Goal: Task Accomplishment & Management: Use online tool/utility

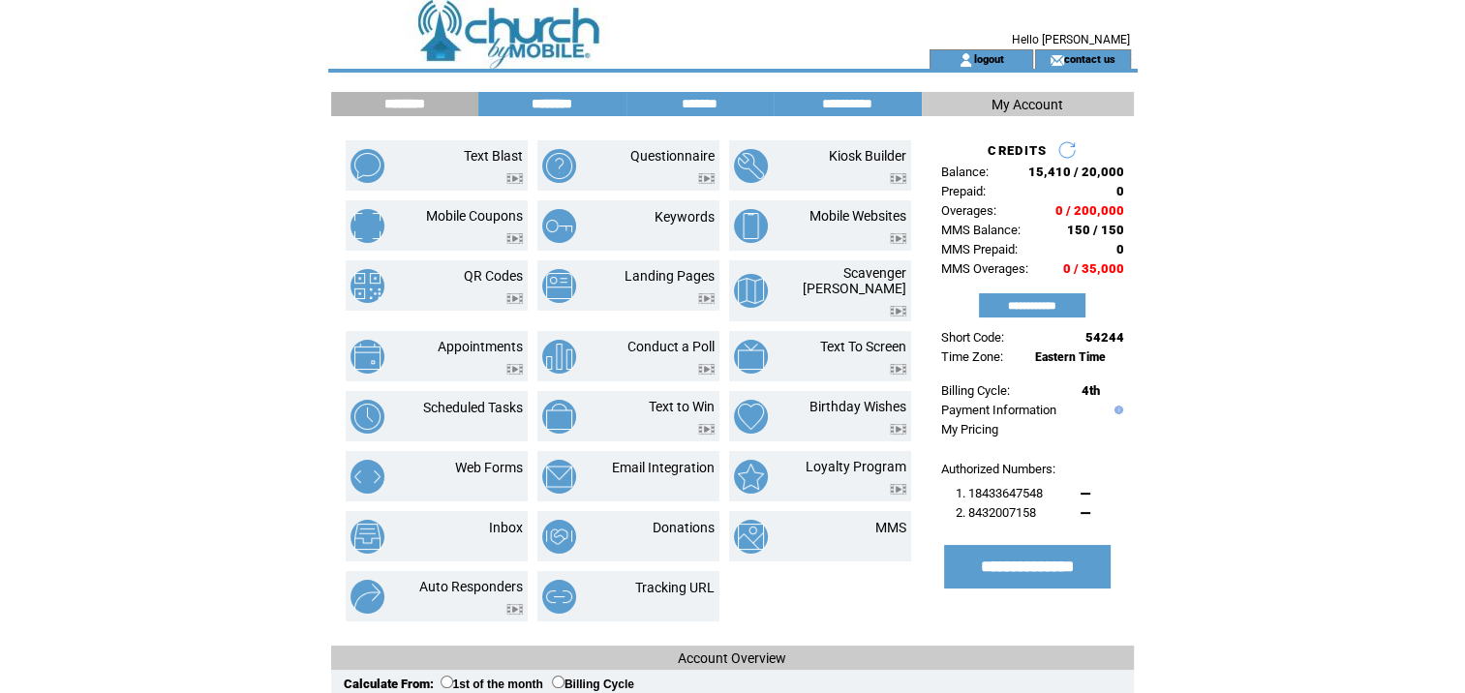
click at [544, 103] on input "********" at bounding box center [551, 104] width 145 height 16
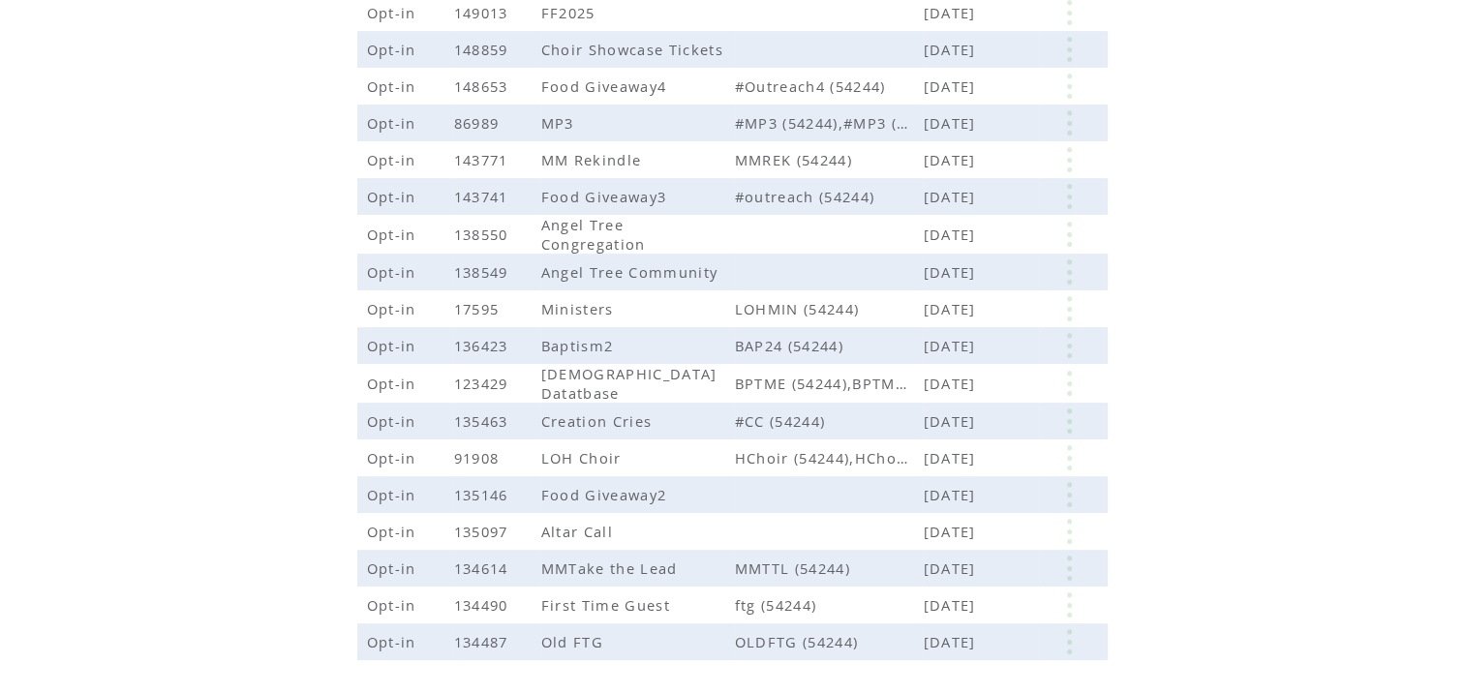
scroll to position [669, 0]
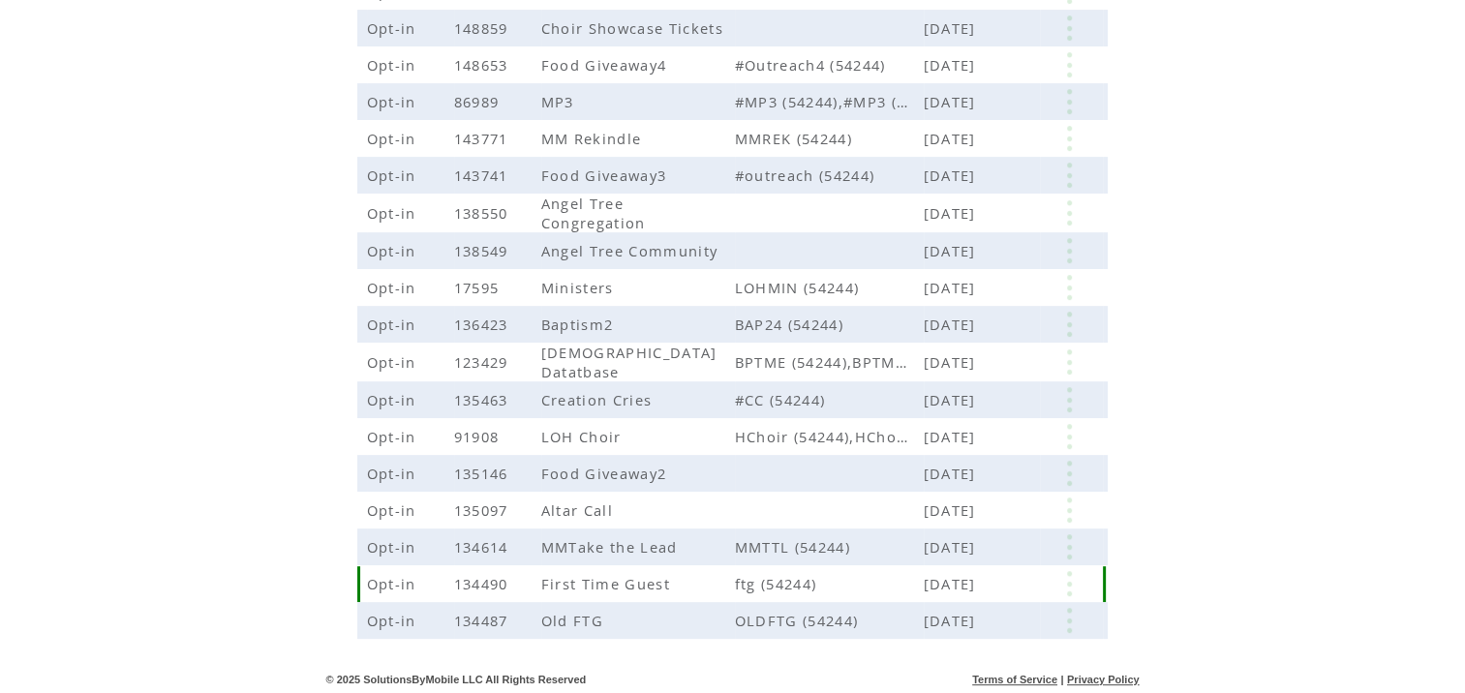
click at [456, 582] on span "134490" at bounding box center [483, 583] width 59 height 19
click at [380, 582] on span "Opt-in" at bounding box center [394, 583] width 54 height 19
click at [1061, 585] on link at bounding box center [1069, 583] width 58 height 25
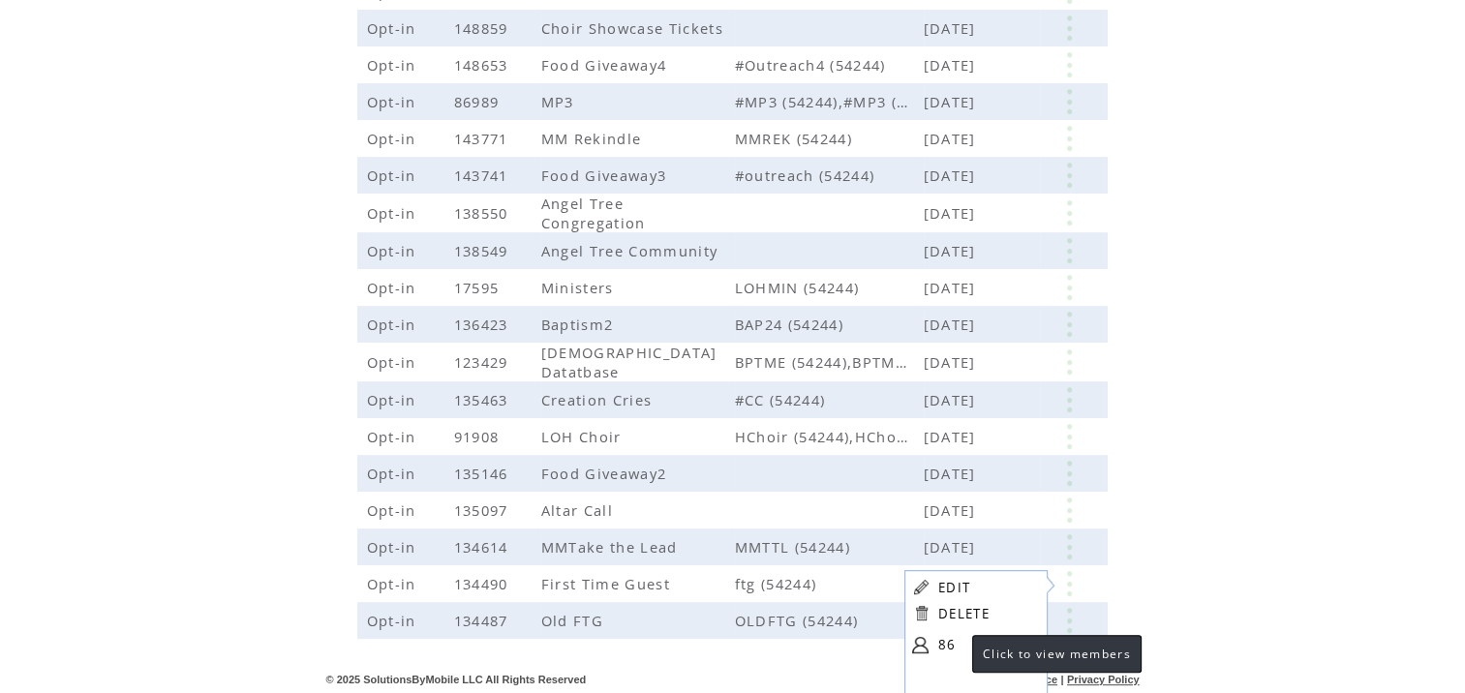
click at [945, 646] on link "86" at bounding box center [986, 644] width 97 height 29
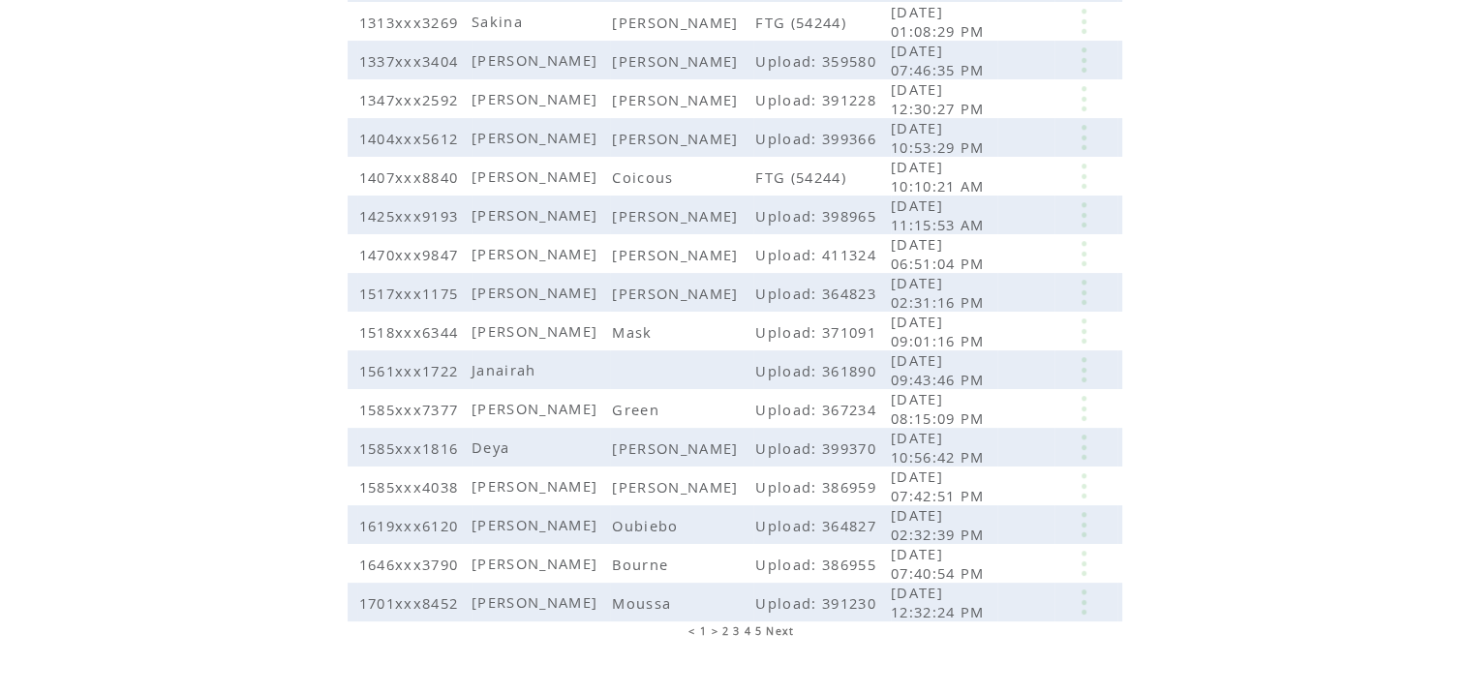
scroll to position [407, 0]
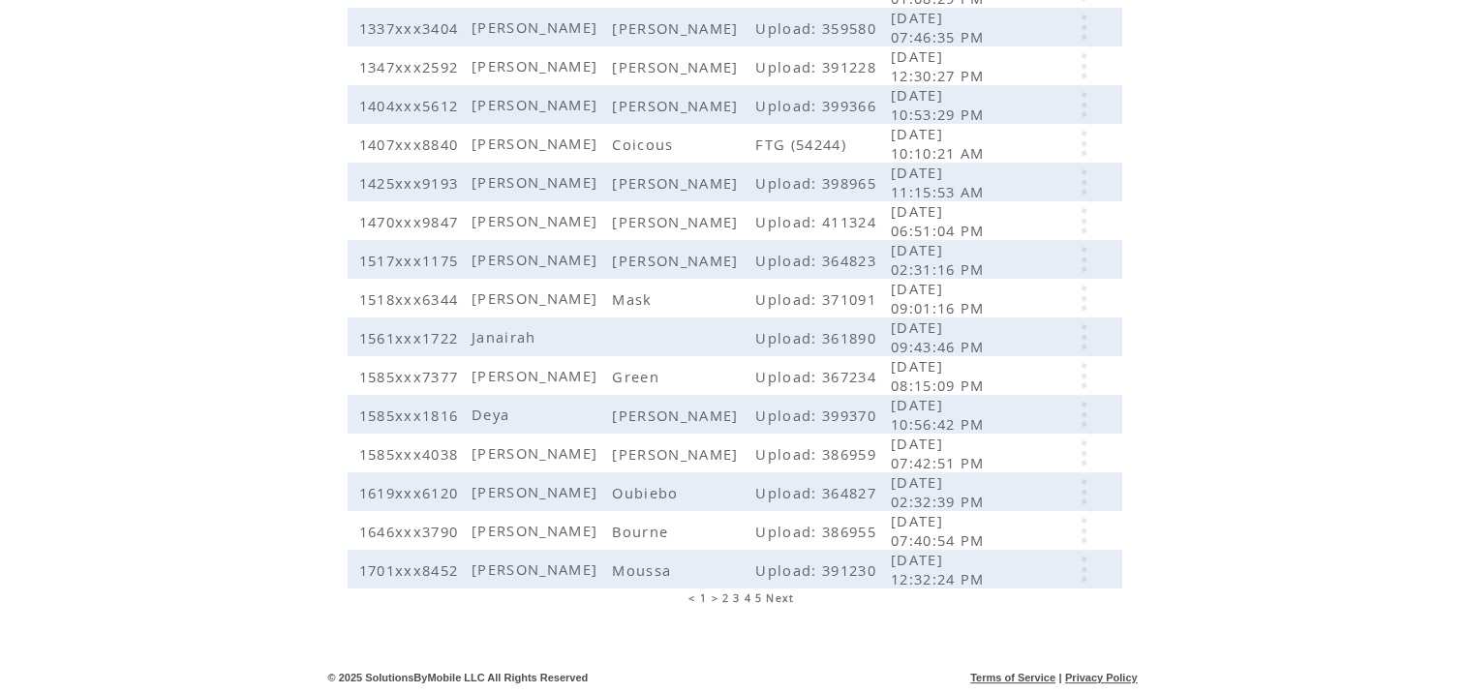
click at [755, 598] on span "5" at bounding box center [758, 599] width 7 height 14
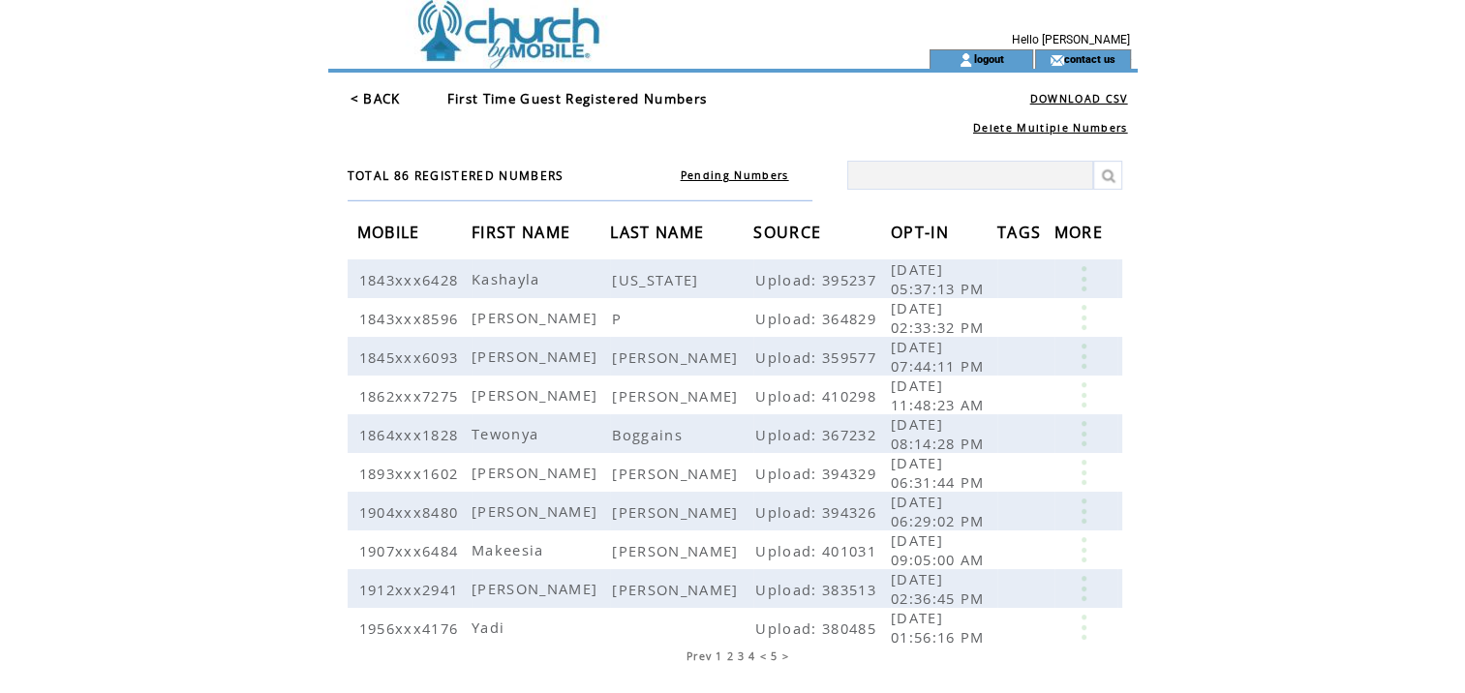
click at [939, 234] on span "OPT-IN" at bounding box center [922, 235] width 63 height 36
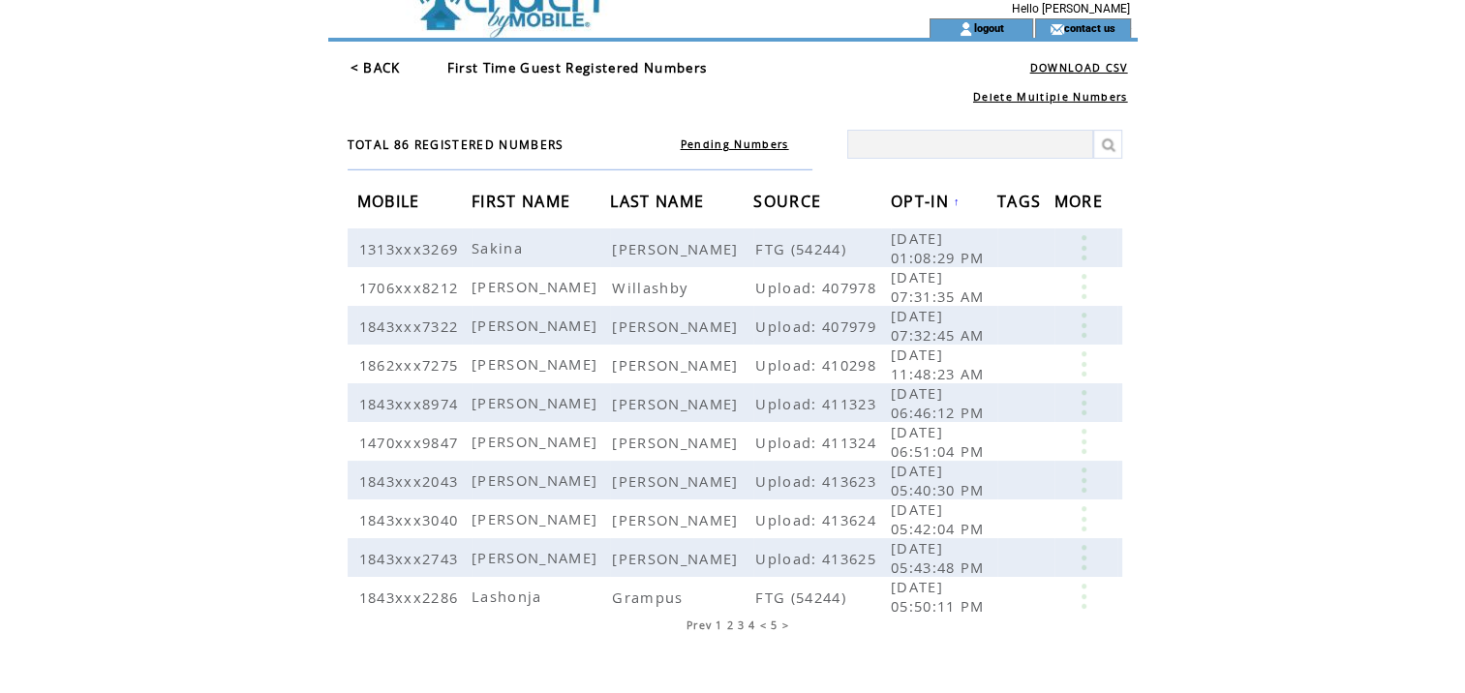
scroll to position [58, 0]
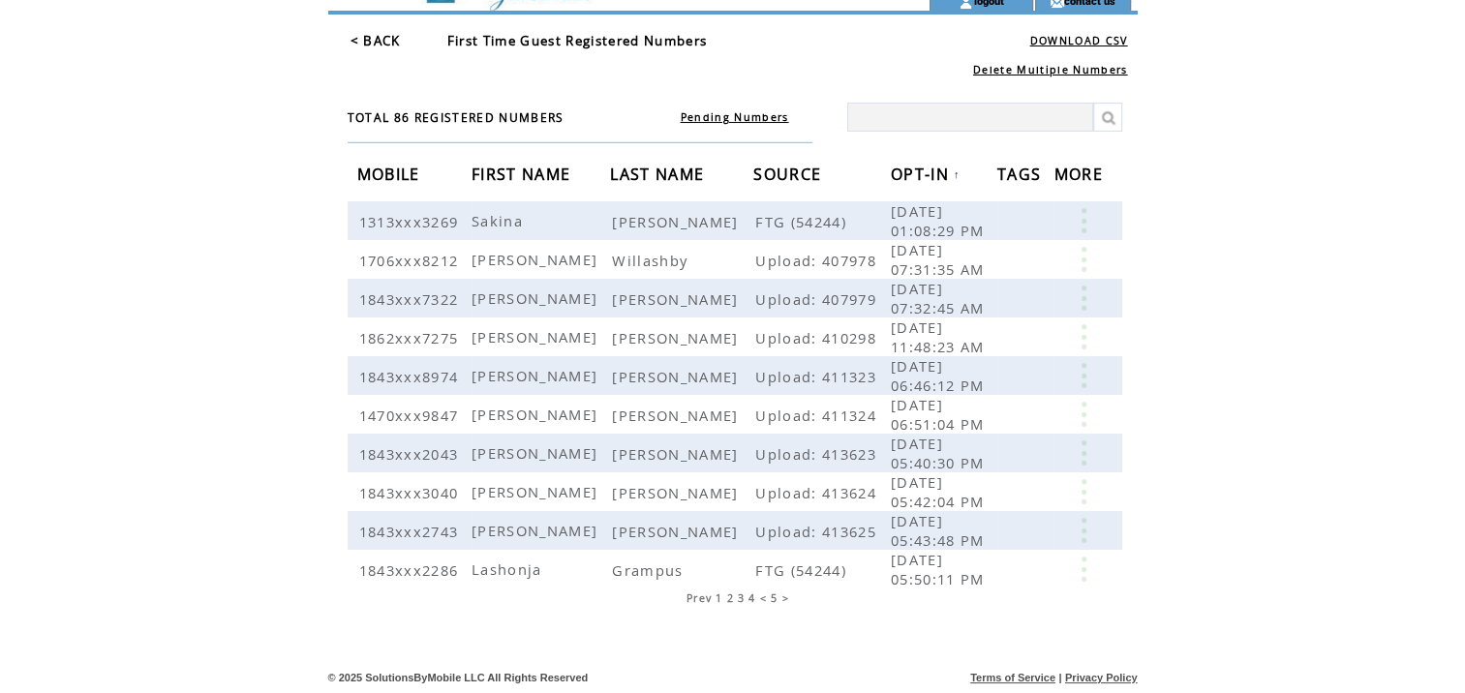
click at [950, 174] on link "OPT-IN ↑" at bounding box center [926, 174] width 70 height 12
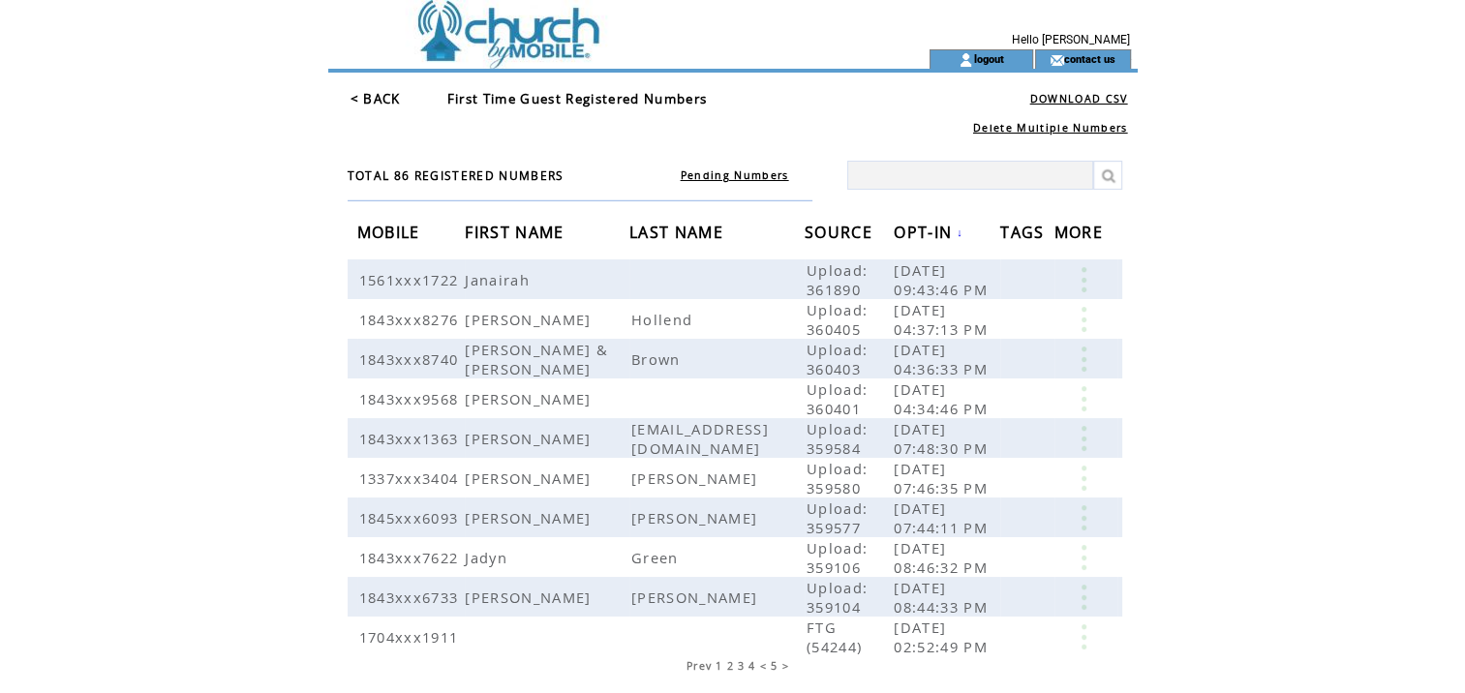
click at [957, 231] on span "OPT-IN" at bounding box center [925, 235] width 63 height 36
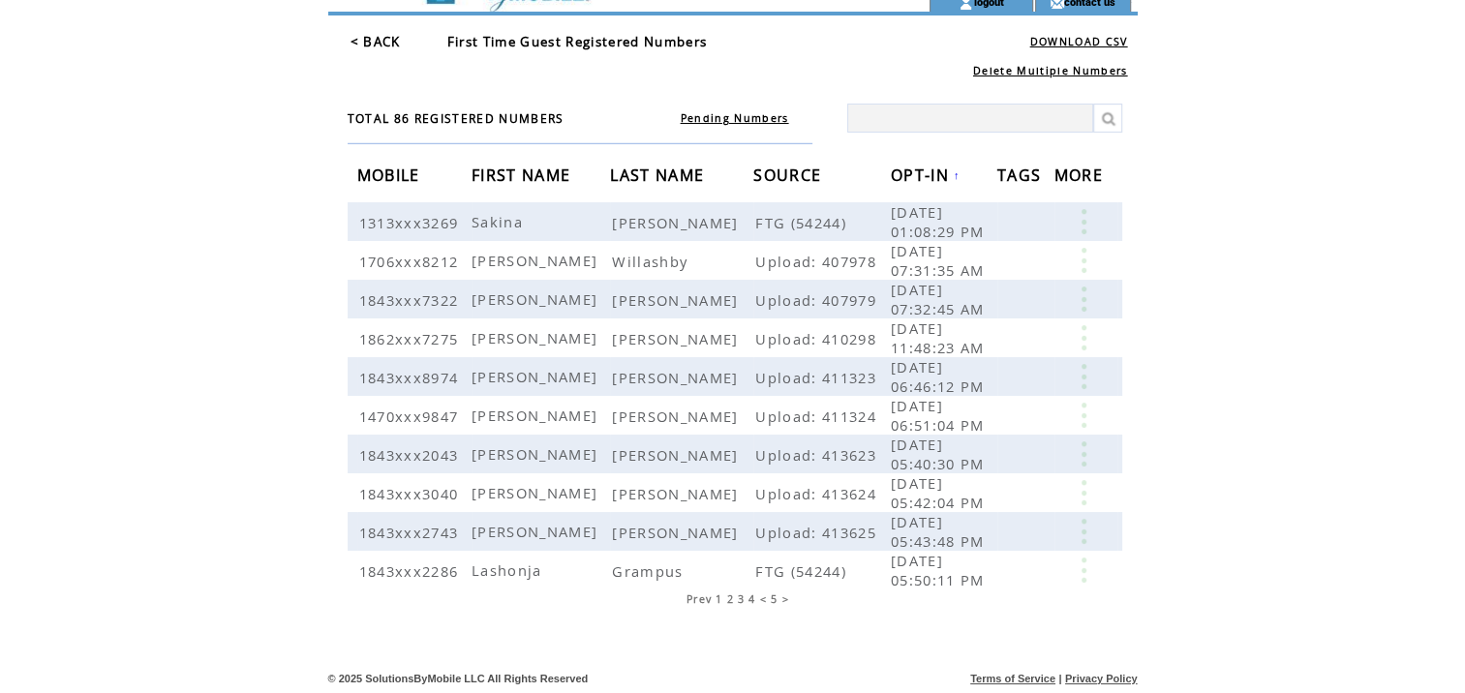
scroll to position [58, 0]
click at [782, 598] on span "< 5 >" at bounding box center [775, 599] width 30 height 14
click at [760, 600] on span "< 5 >" at bounding box center [775, 599] width 30 height 14
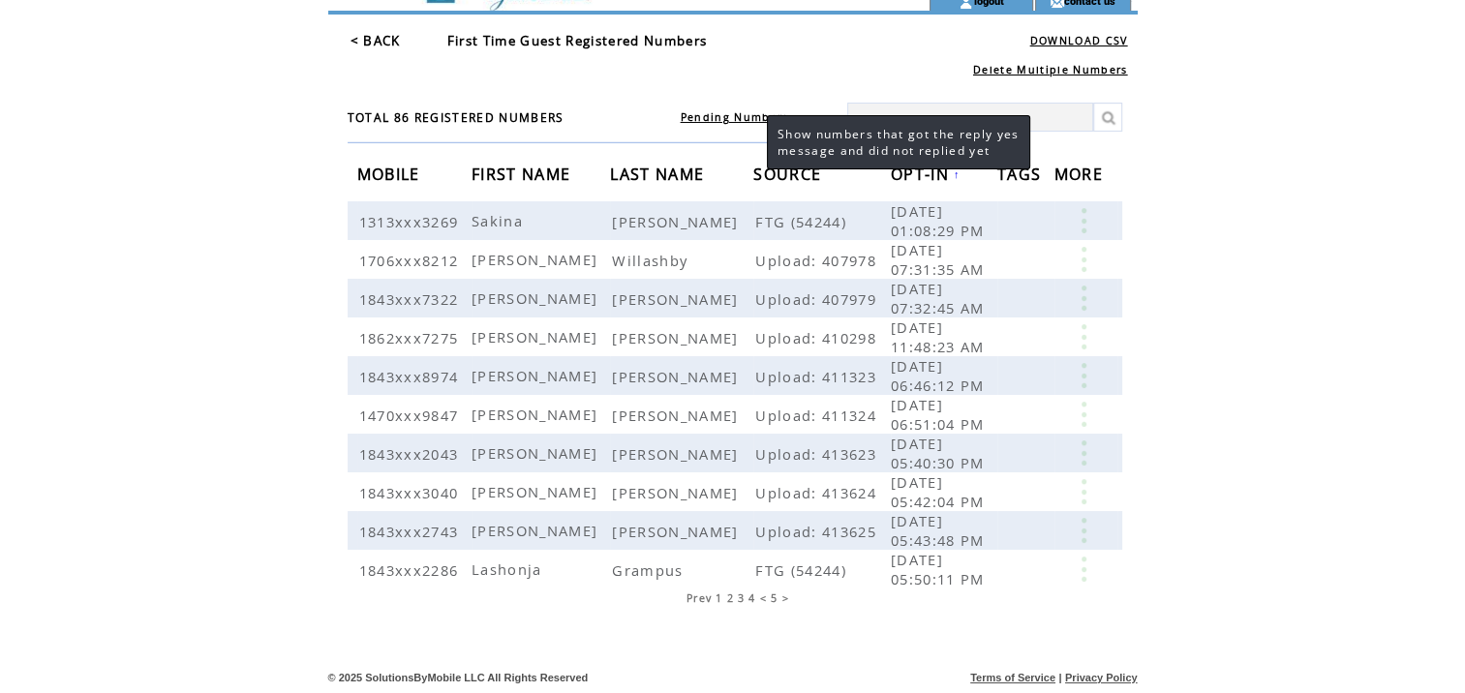
click at [747, 111] on link "Pending Numbers" at bounding box center [735, 117] width 108 height 14
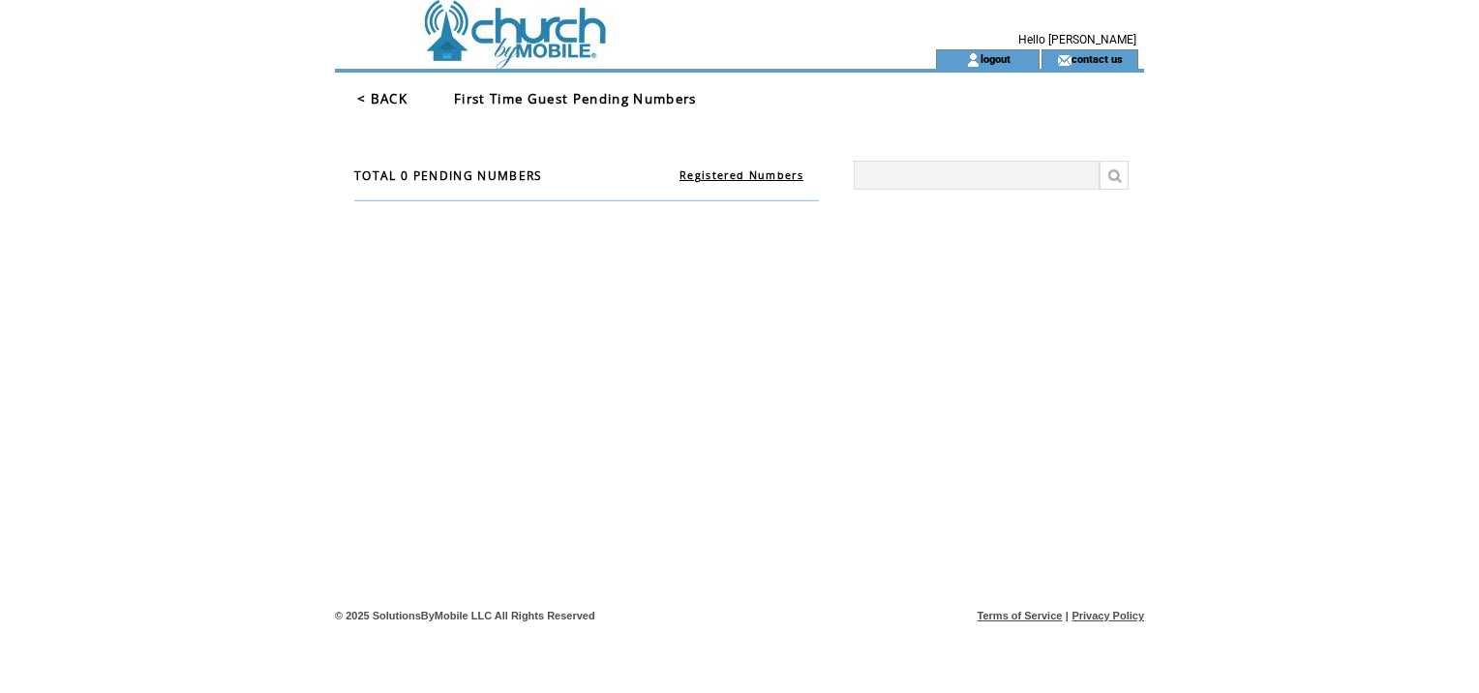
click at [380, 99] on link "< BACK" at bounding box center [382, 98] width 50 height 17
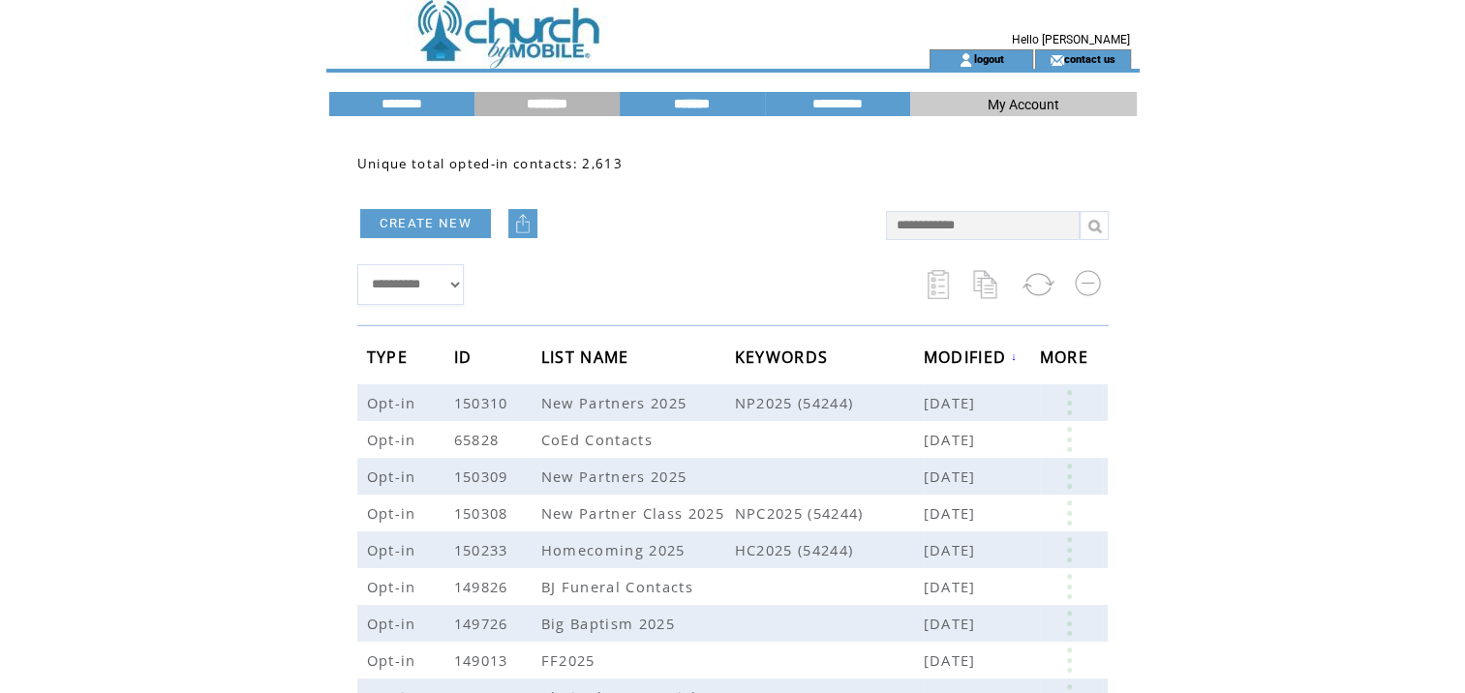
click at [679, 108] on input "*******" at bounding box center [692, 104] width 145 height 16
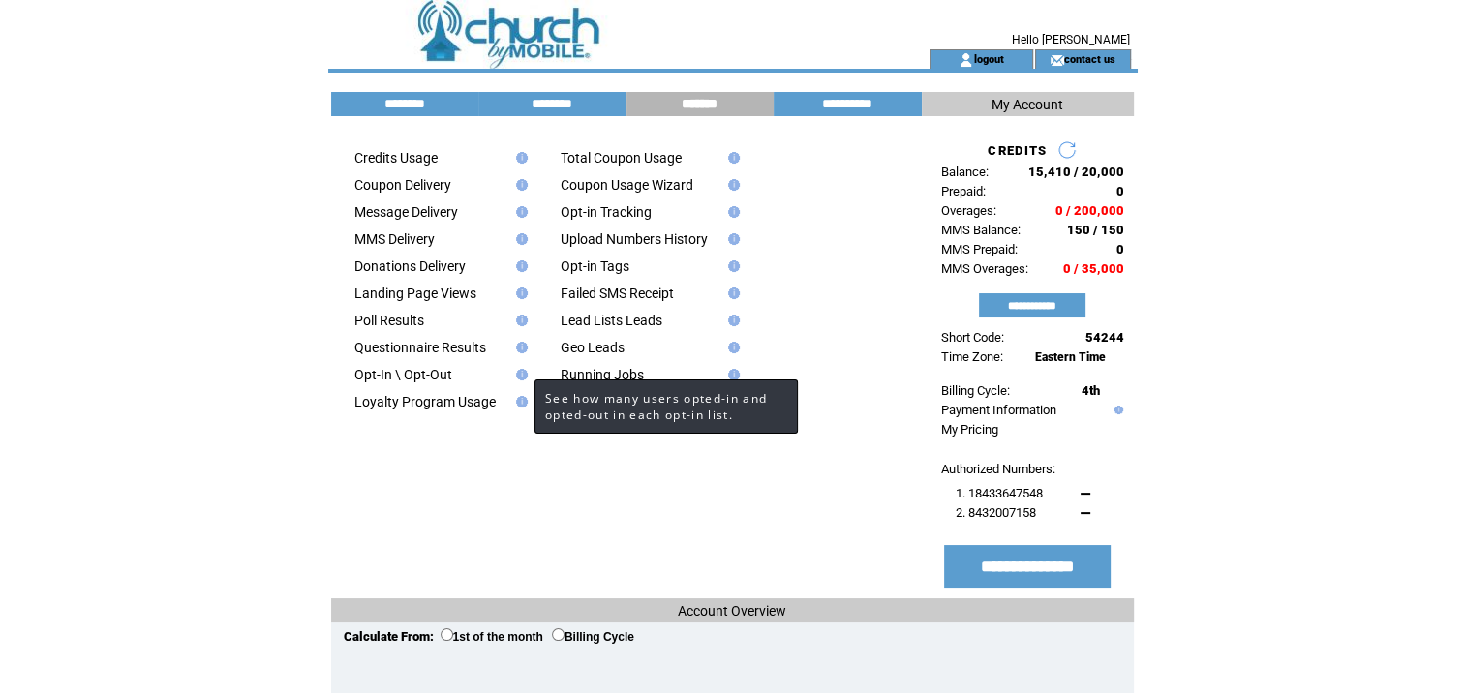
click at [515, 380] on img at bounding box center [518, 375] width 17 height 12
click at [521, 378] on img at bounding box center [518, 375] width 17 height 12
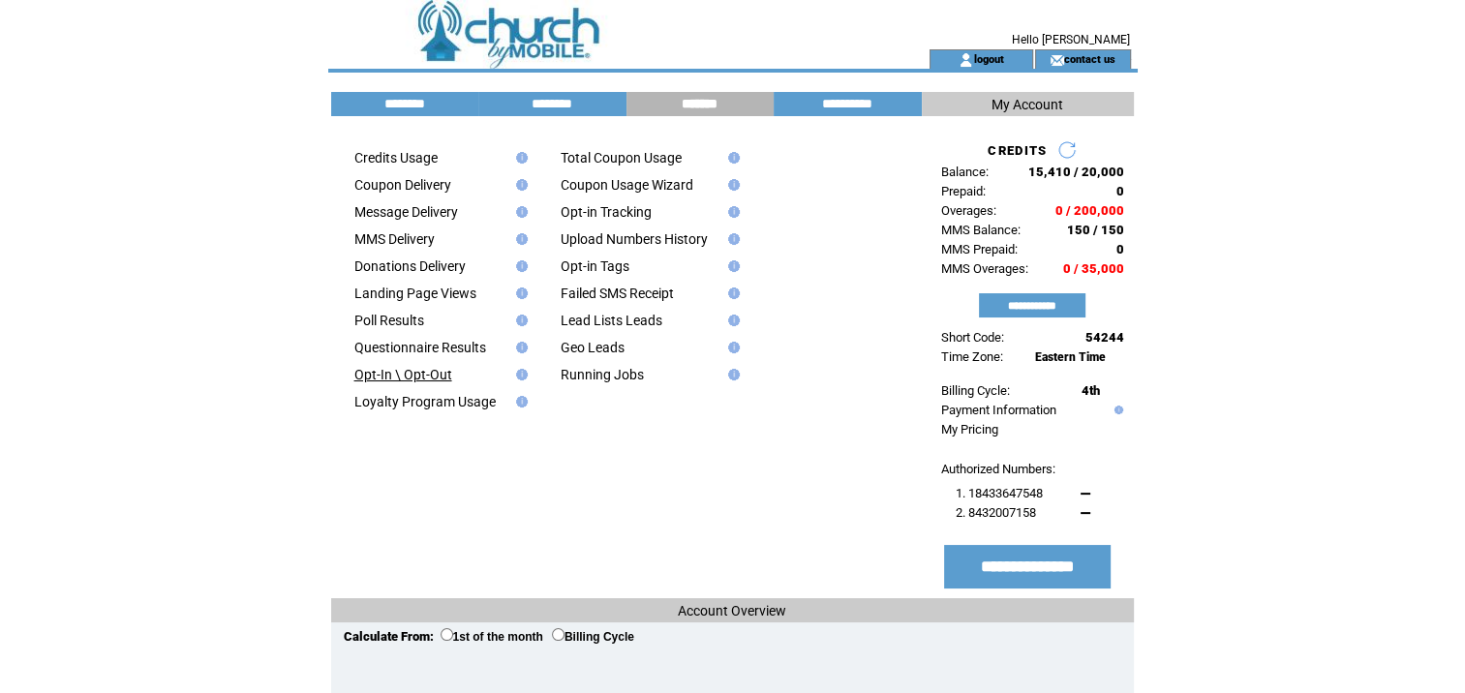
click at [397, 380] on link "Opt-In \ Opt-Out" at bounding box center [403, 374] width 98 height 15
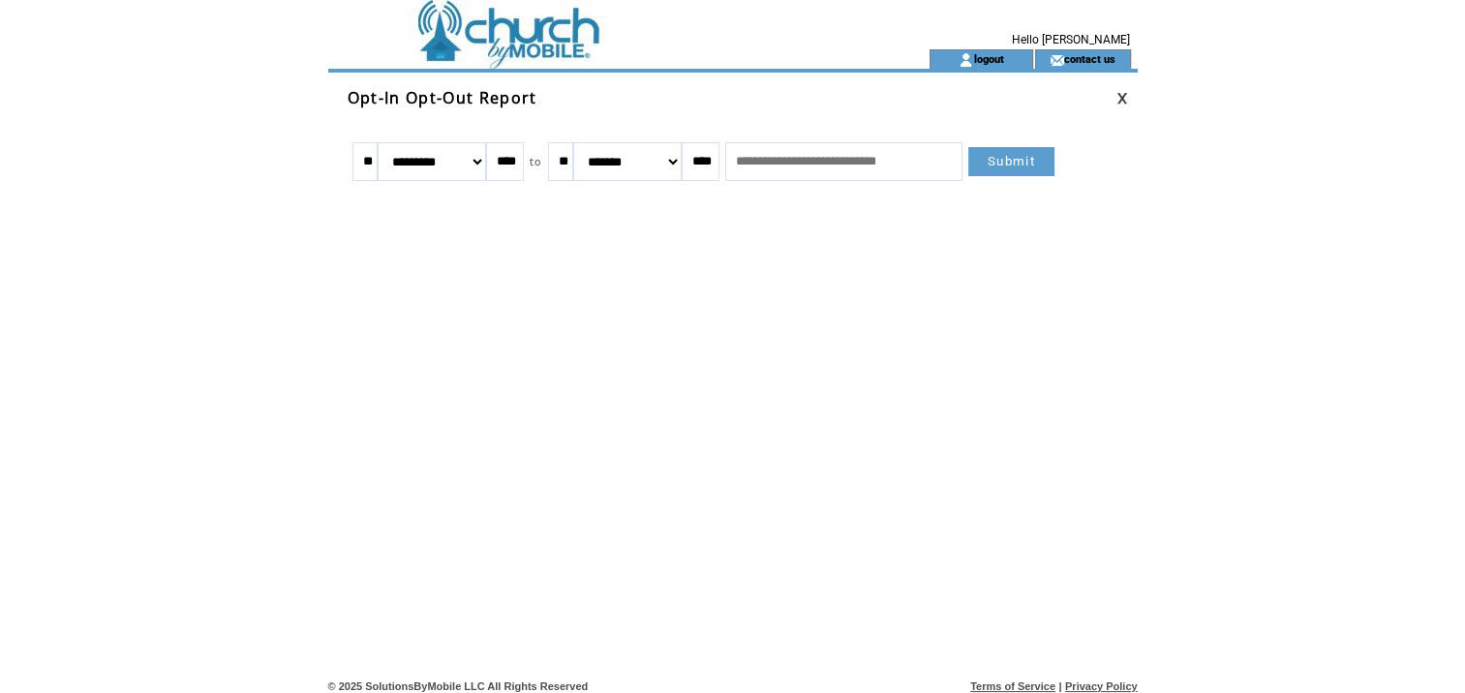
click at [484, 161] on select "******* ******** ***** ***** *** **** **** ****** ********* ******* ******** **…" at bounding box center [432, 161] width 108 height 39
click at [1054, 166] on link "Submit" at bounding box center [1011, 161] width 86 height 29
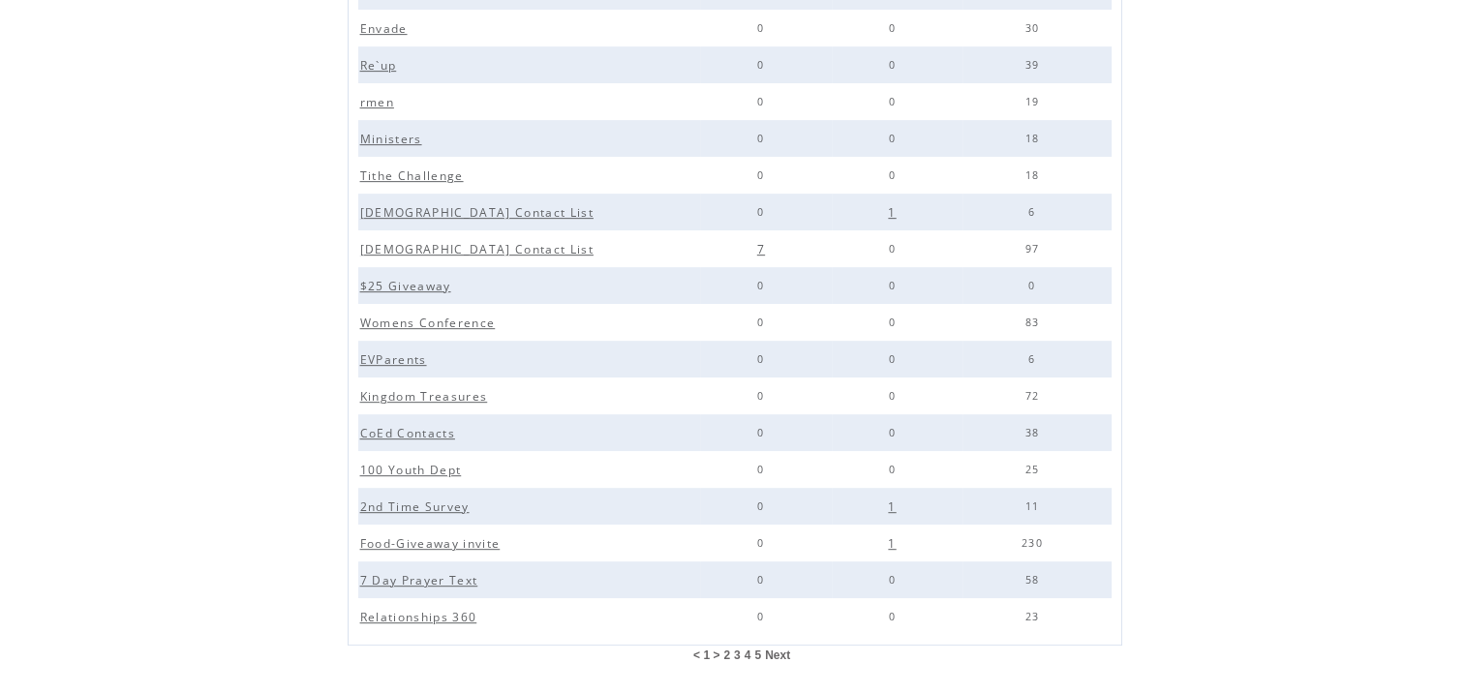
scroll to position [858, 0]
click at [767, 650] on span "Next" at bounding box center [777, 652] width 25 height 14
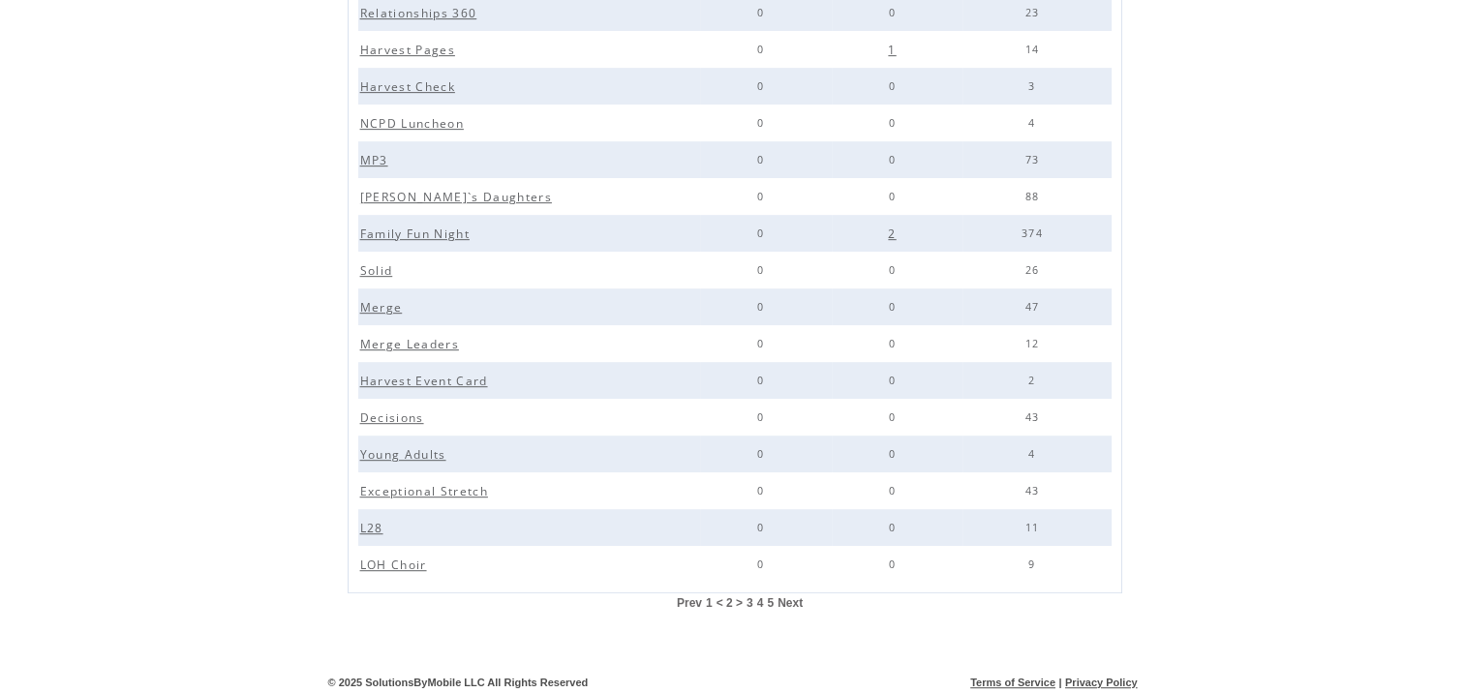
scroll to position [910, 0]
click at [787, 597] on span "Next" at bounding box center [789, 600] width 25 height 14
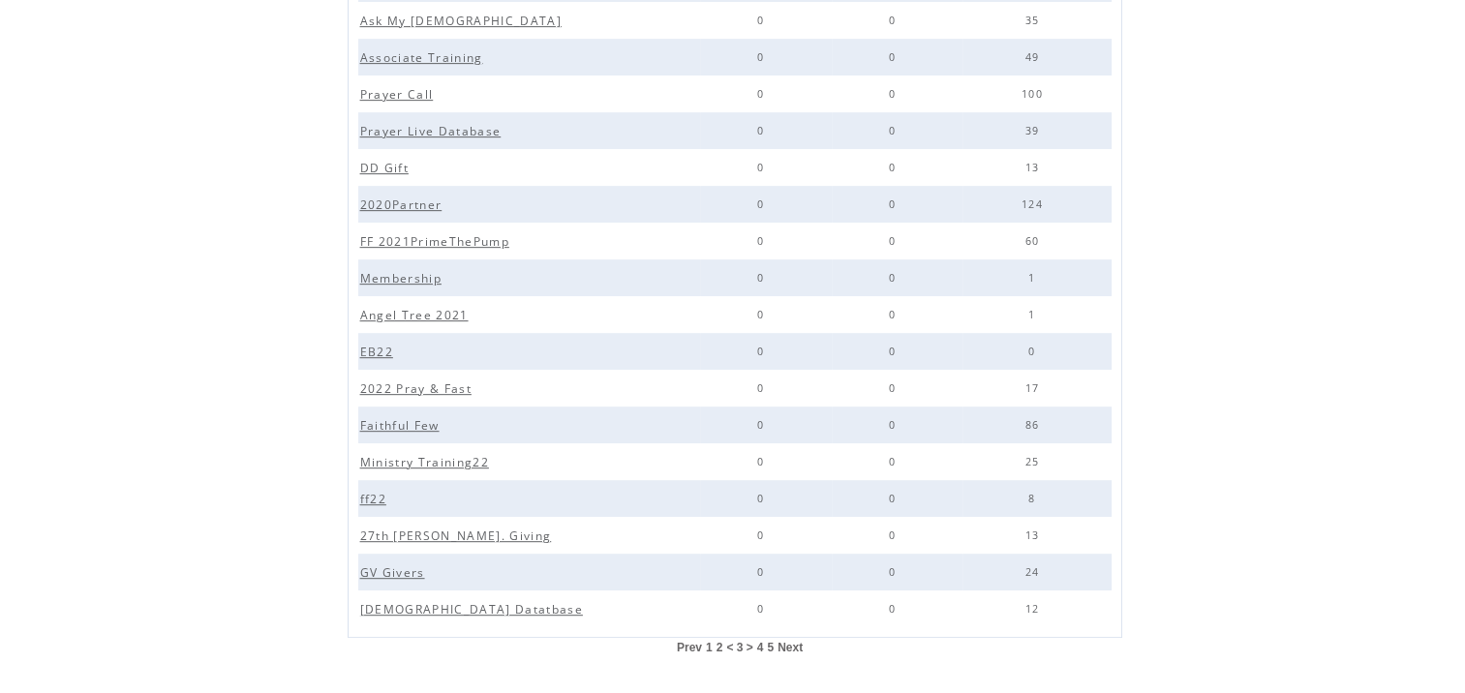
scroll to position [867, 0]
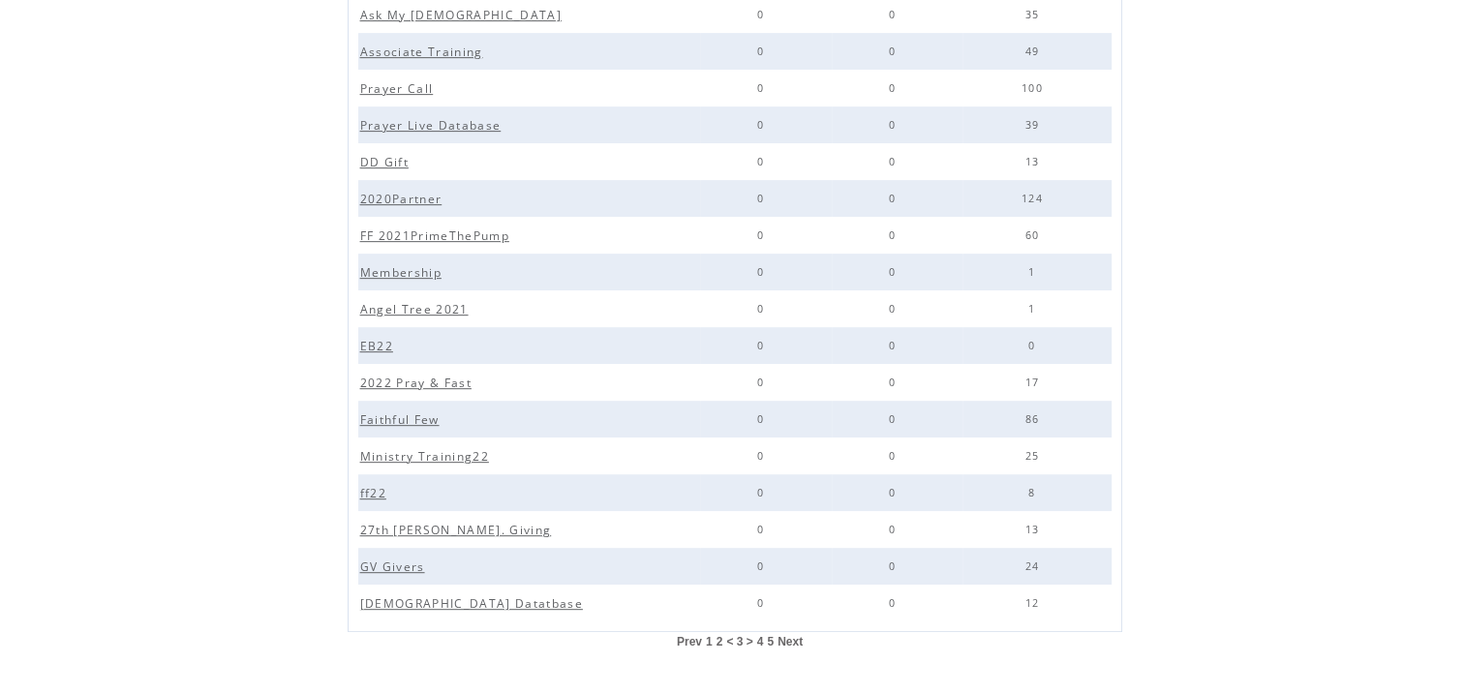
click at [768, 635] on span "5" at bounding box center [770, 642] width 7 height 14
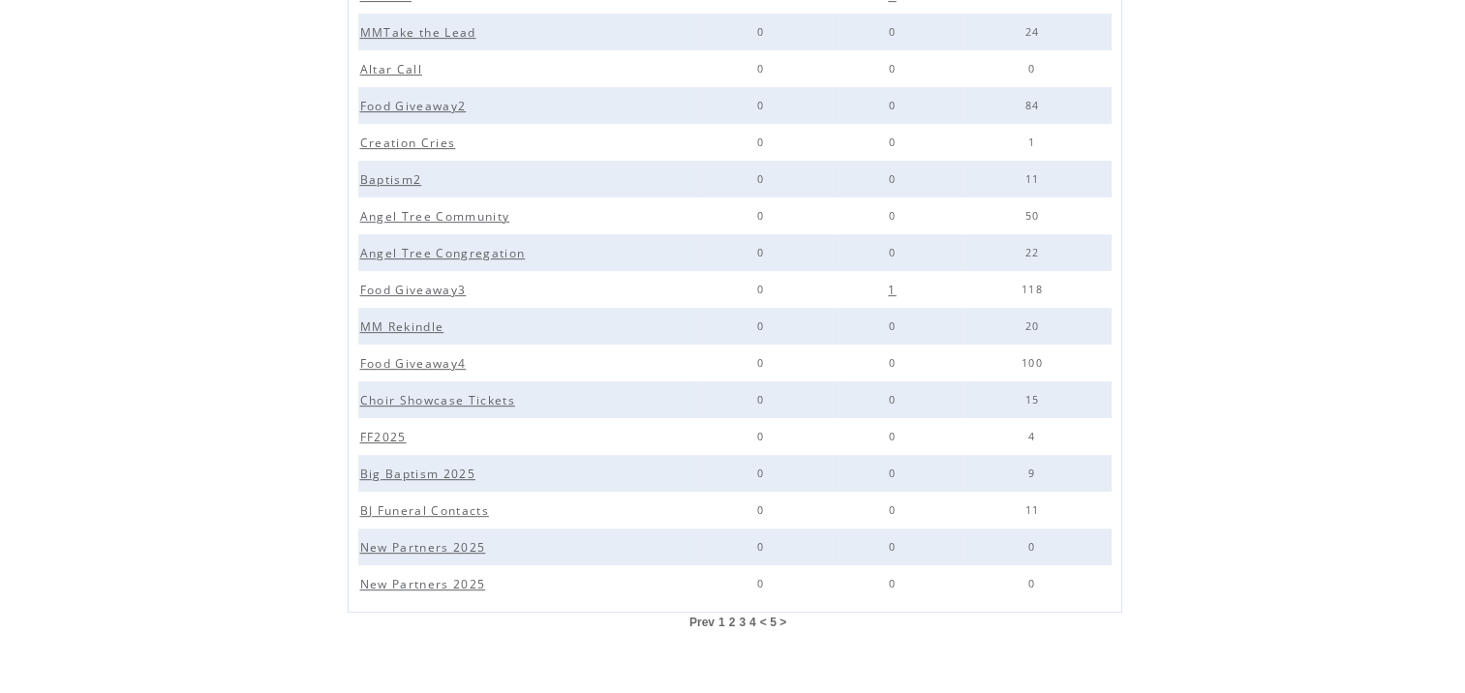
scroll to position [910, 0]
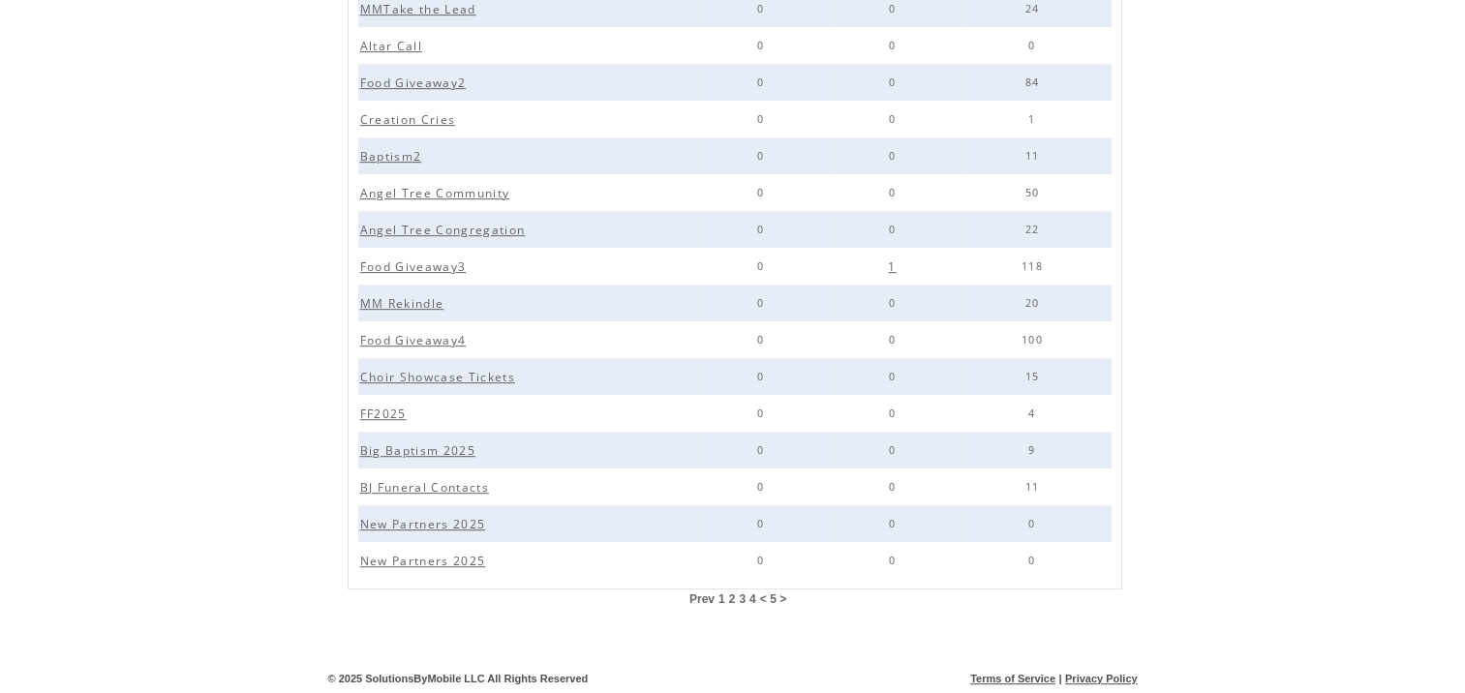
click at [753, 599] on span "4" at bounding box center [752, 600] width 7 height 14
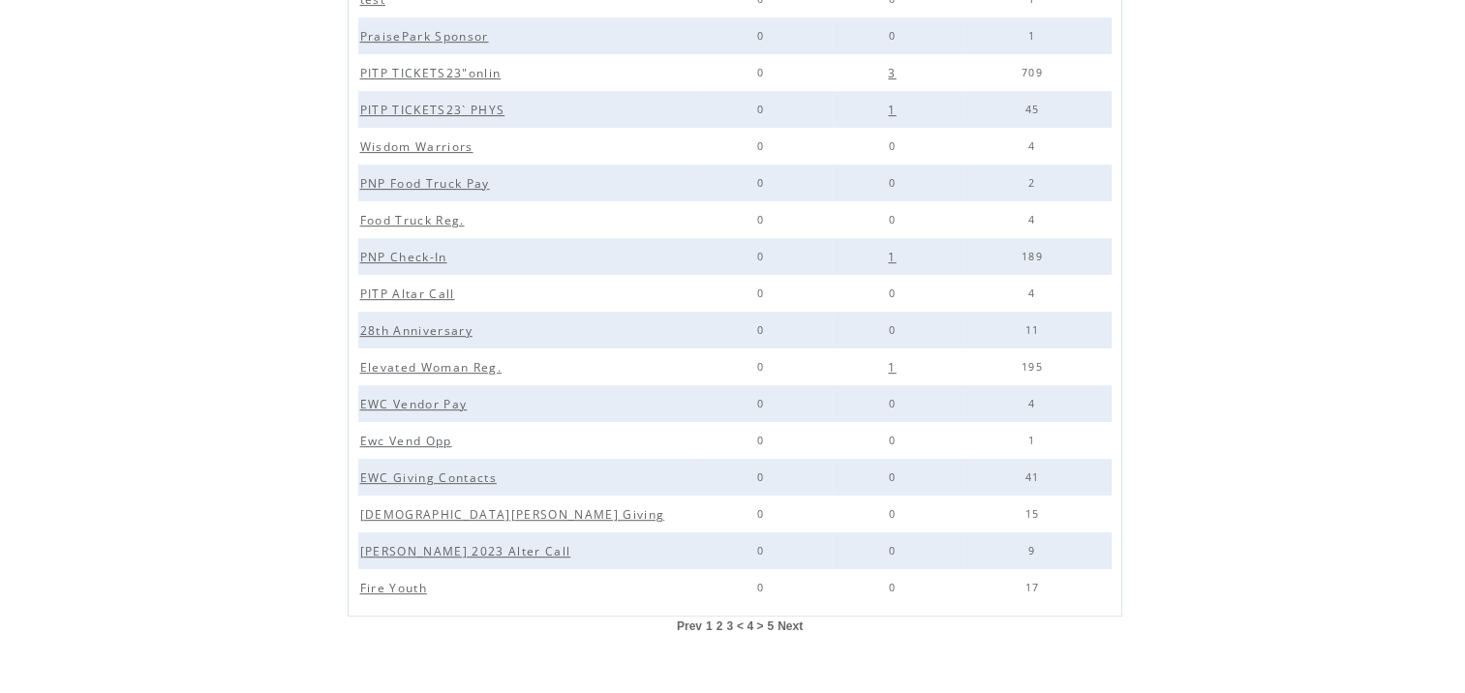
scroll to position [889, 0]
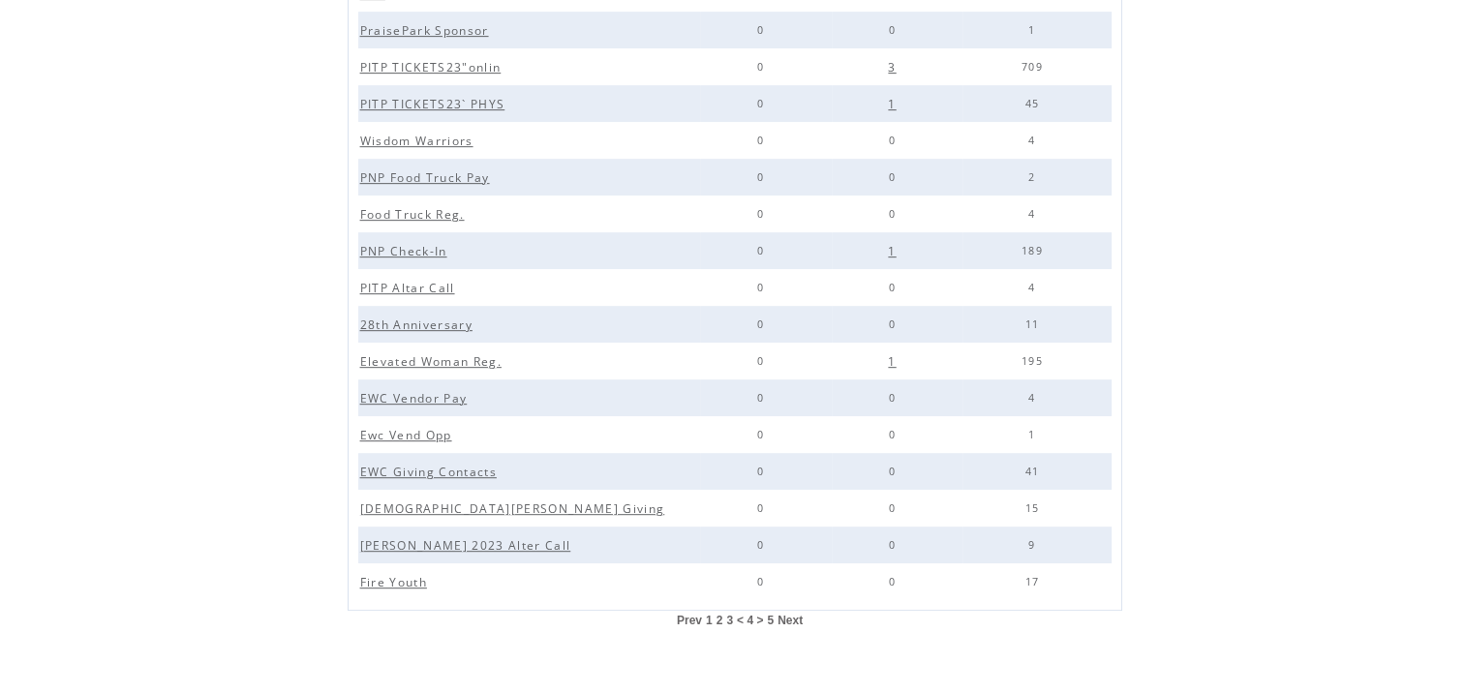
click at [729, 617] on span "3" at bounding box center [729, 621] width 7 height 14
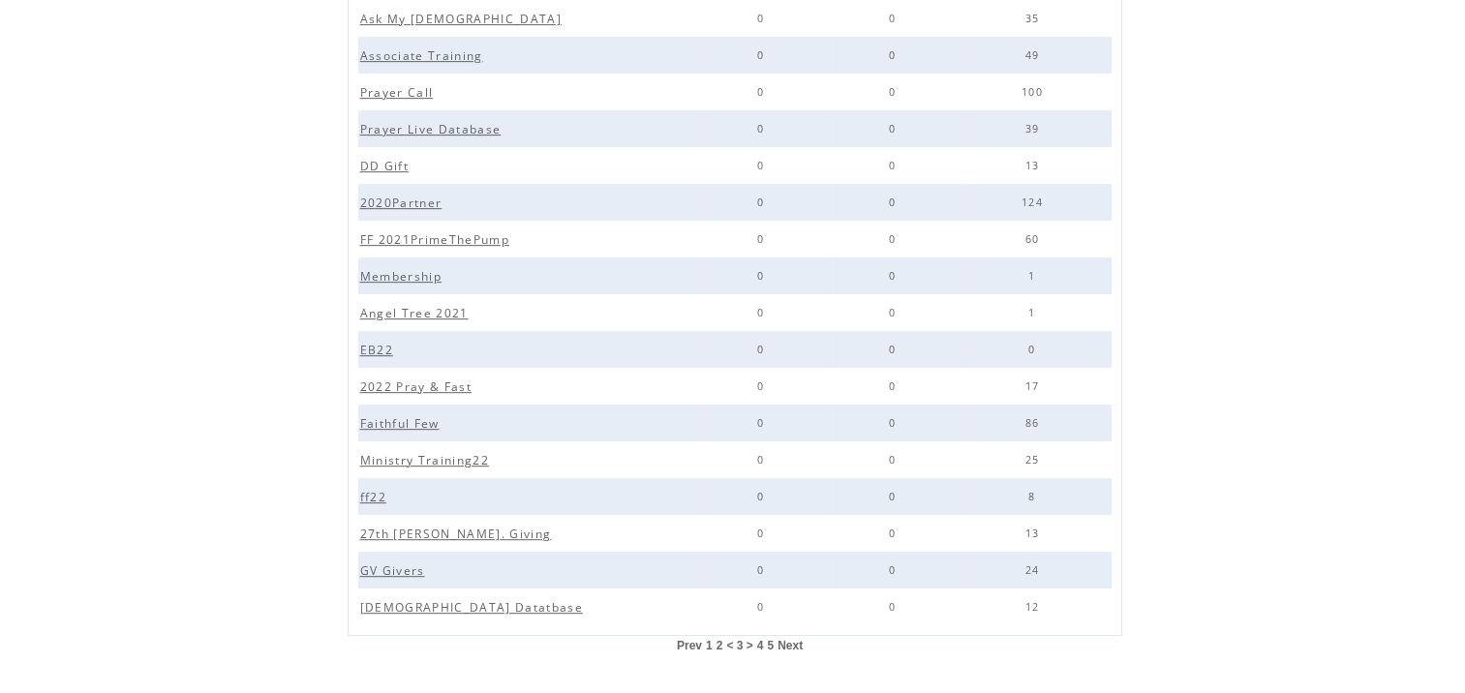
scroll to position [910, 0]
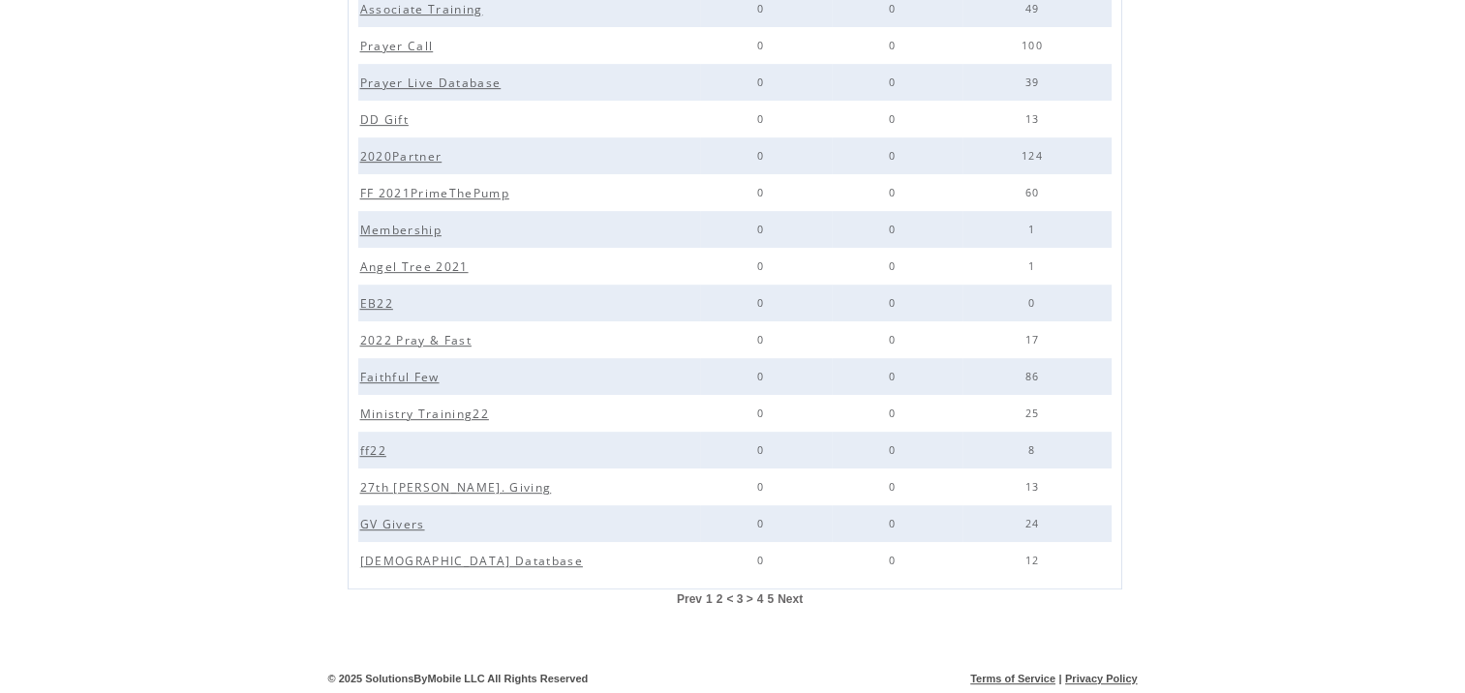
click at [722, 600] on span "2" at bounding box center [719, 600] width 7 height 14
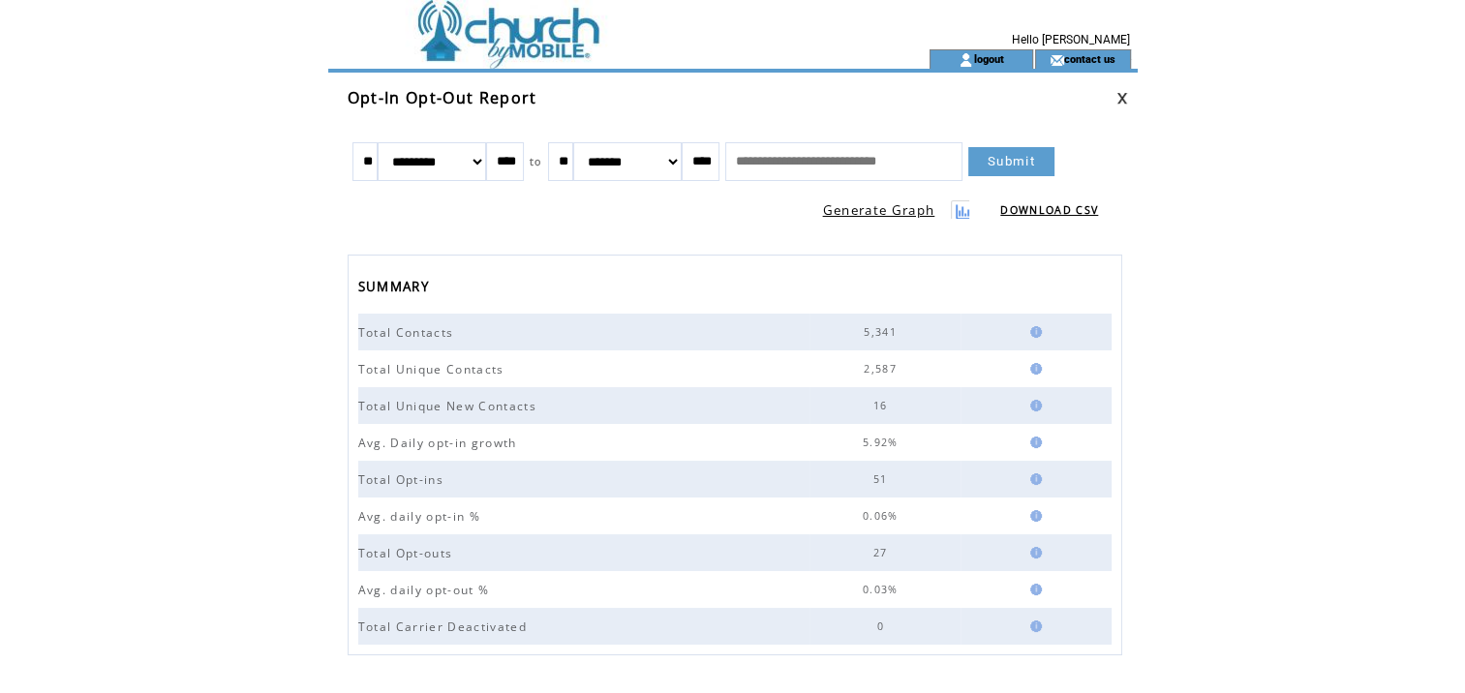
click at [928, 166] on input "text" at bounding box center [843, 161] width 237 height 39
type input "***"
click at [1043, 156] on link "Submit" at bounding box center [1011, 161] width 86 height 29
click at [833, 165] on input "***" at bounding box center [843, 161] width 237 height 39
type input "**********"
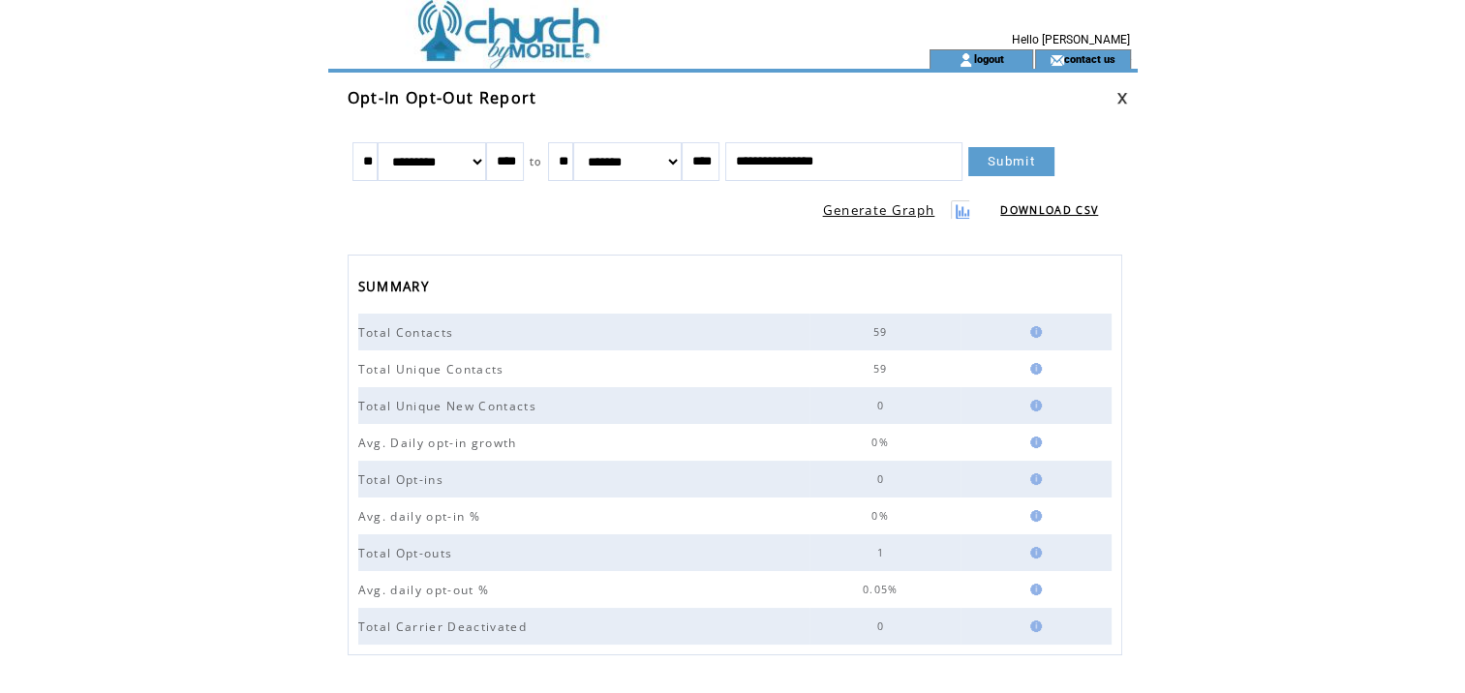
click at [1054, 158] on link "Submit" at bounding box center [1011, 161] width 86 height 29
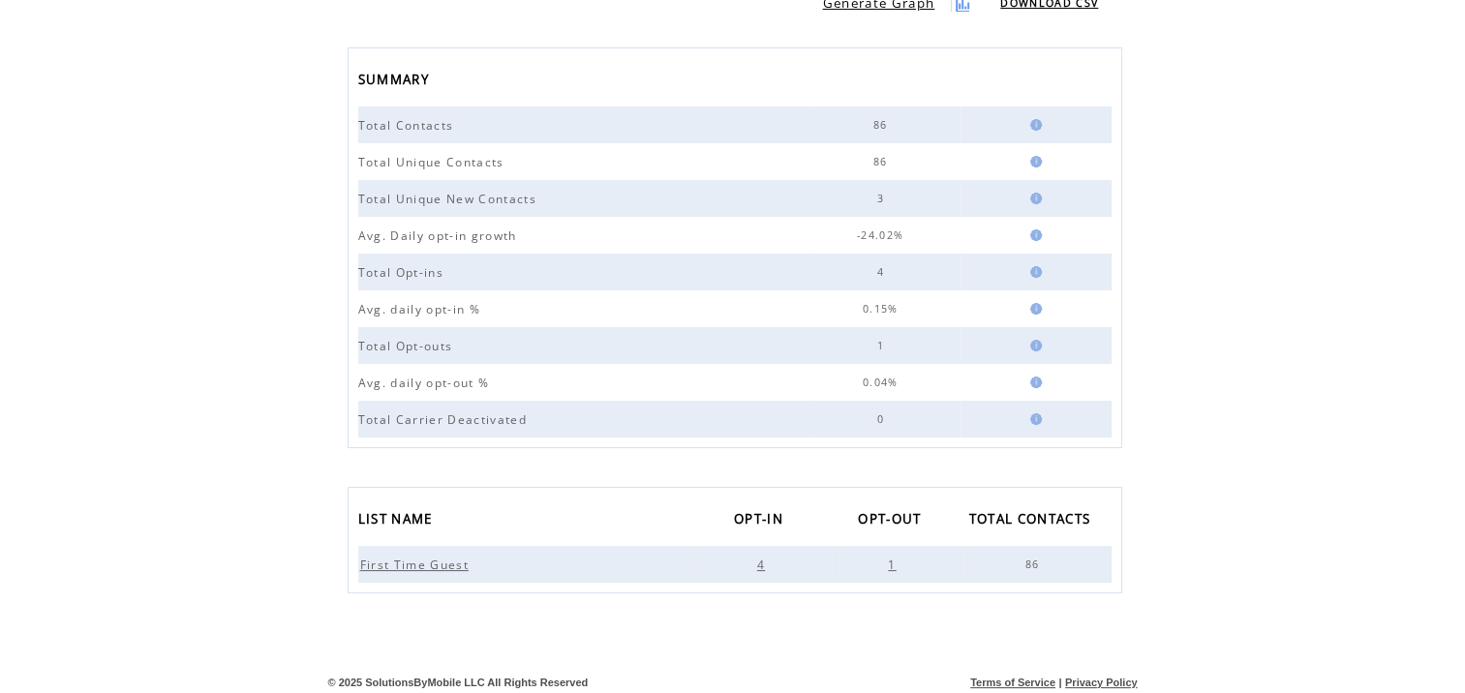
scroll to position [210, 0]
click at [397, 560] on span "First Time Guest" at bounding box center [416, 562] width 113 height 16
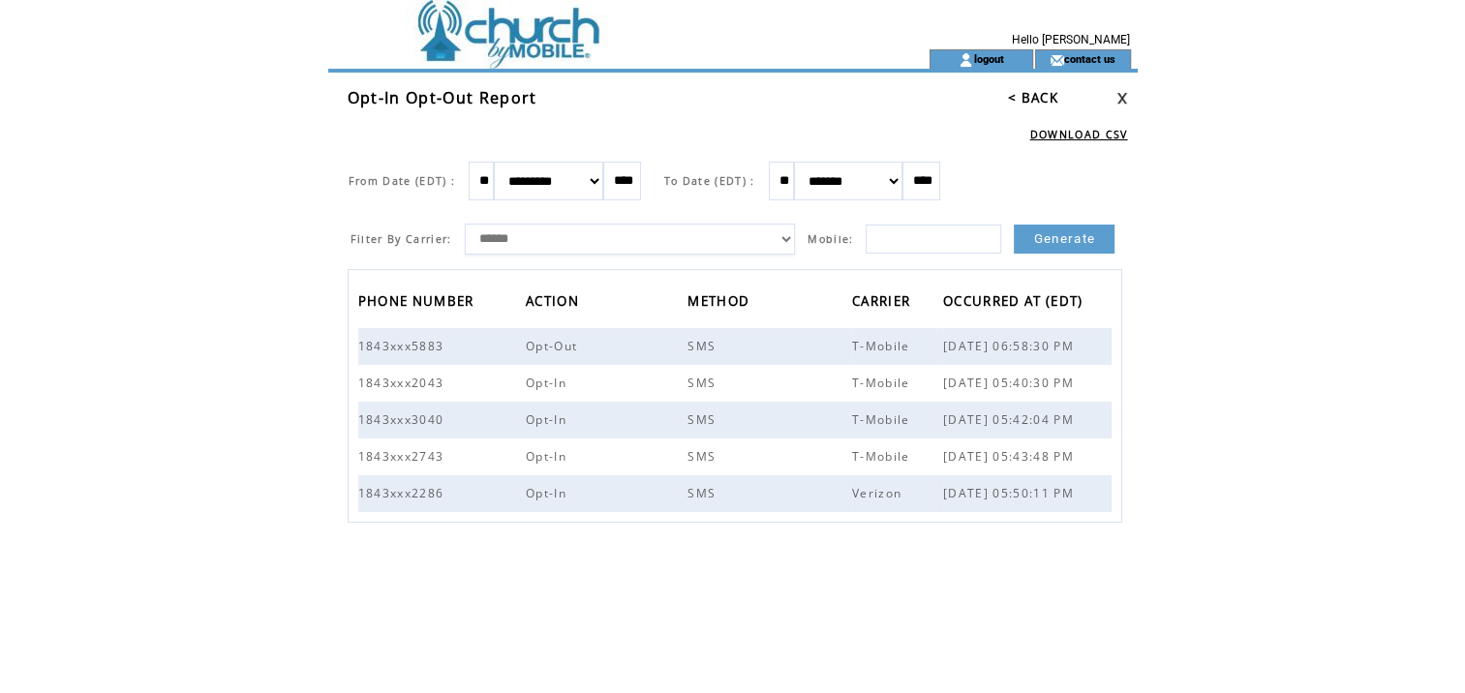
click at [1023, 103] on link "< BACK" at bounding box center [1033, 97] width 50 height 17
